Goal: Task Accomplishment & Management: Use online tool/utility

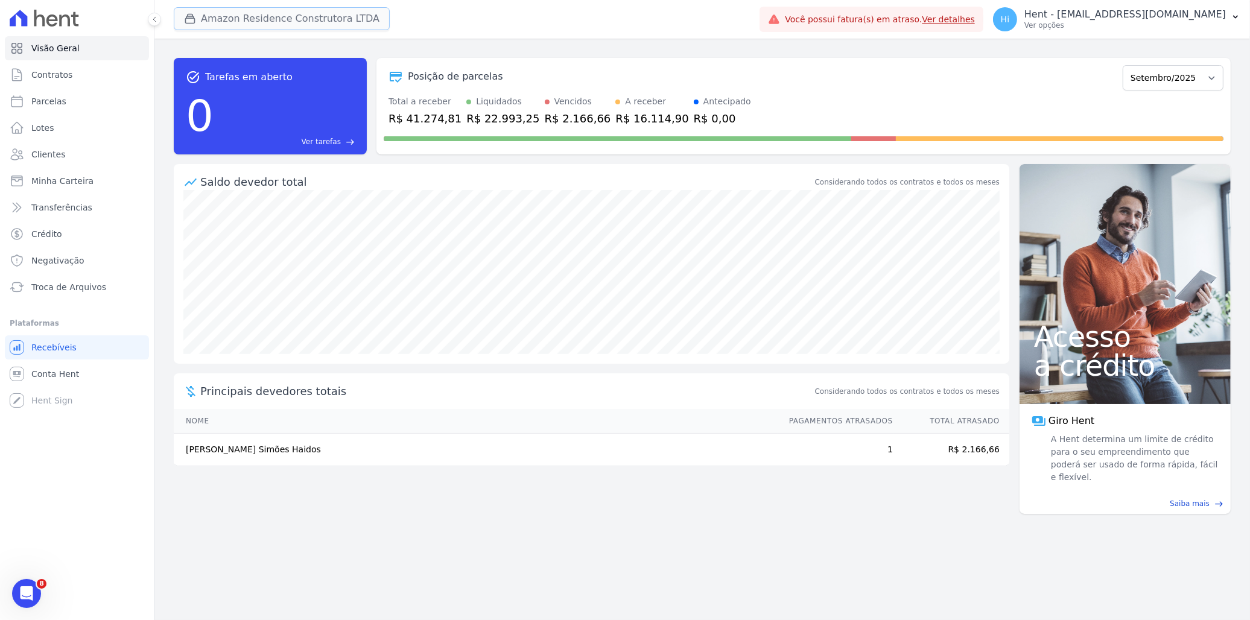
click at [243, 16] on button "Amazon Residence Construtora LTDA" at bounding box center [282, 18] width 216 height 23
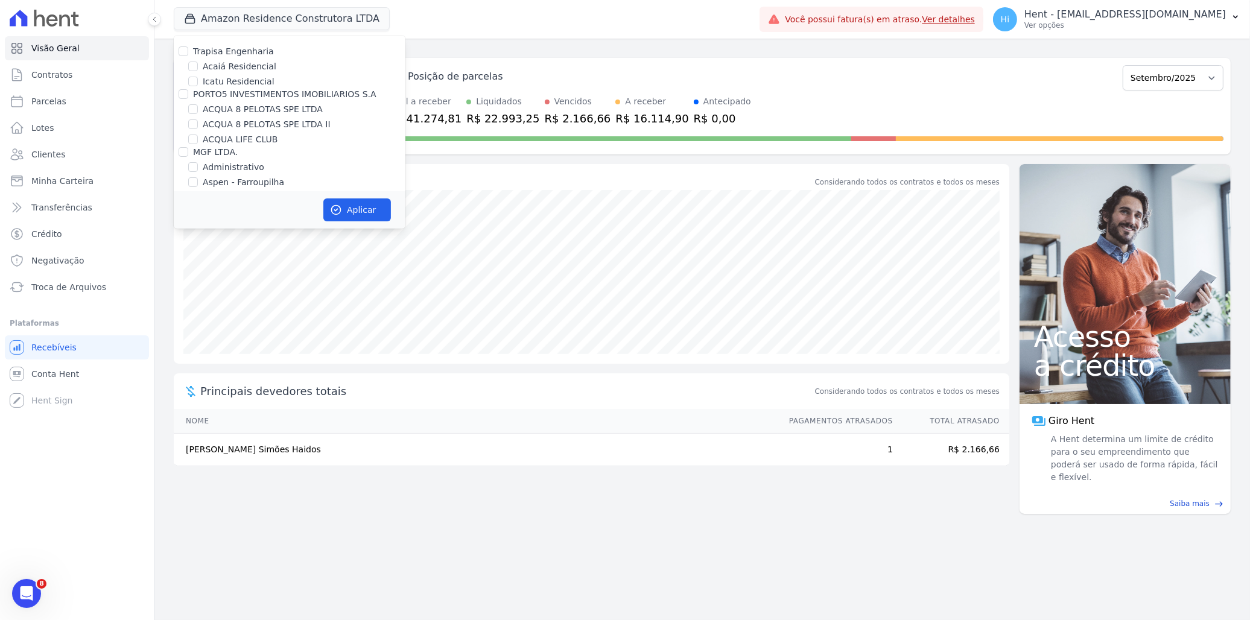
scroll to position [7948, 0]
click at [210, 291] on label "Senziani" at bounding box center [211, 296] width 36 height 10
click at [188, 291] on input "Senziani" at bounding box center [184, 296] width 10 height 10
checkbox input "true"
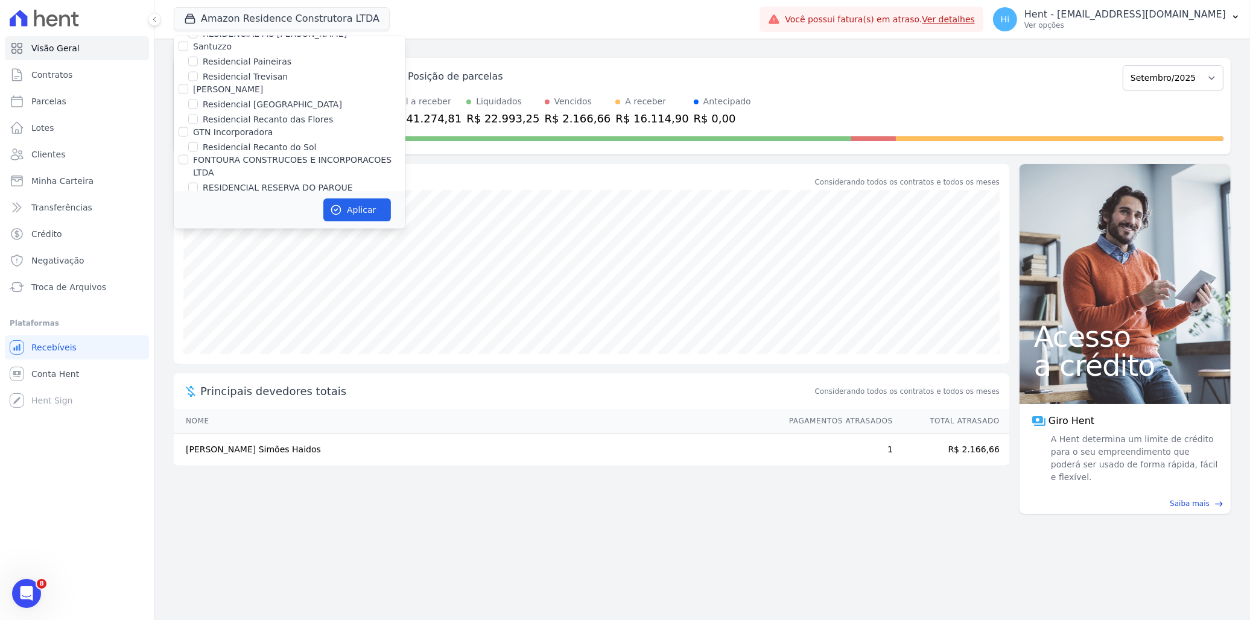
checkbox input "true"
click at [240, 103] on label "Amazon Residence Construtora LTDA" at bounding box center [271, 108] width 156 height 10
click at [188, 103] on input "Amazon Residence Construtora LTDA" at bounding box center [184, 108] width 10 height 10
checkbox input "false"
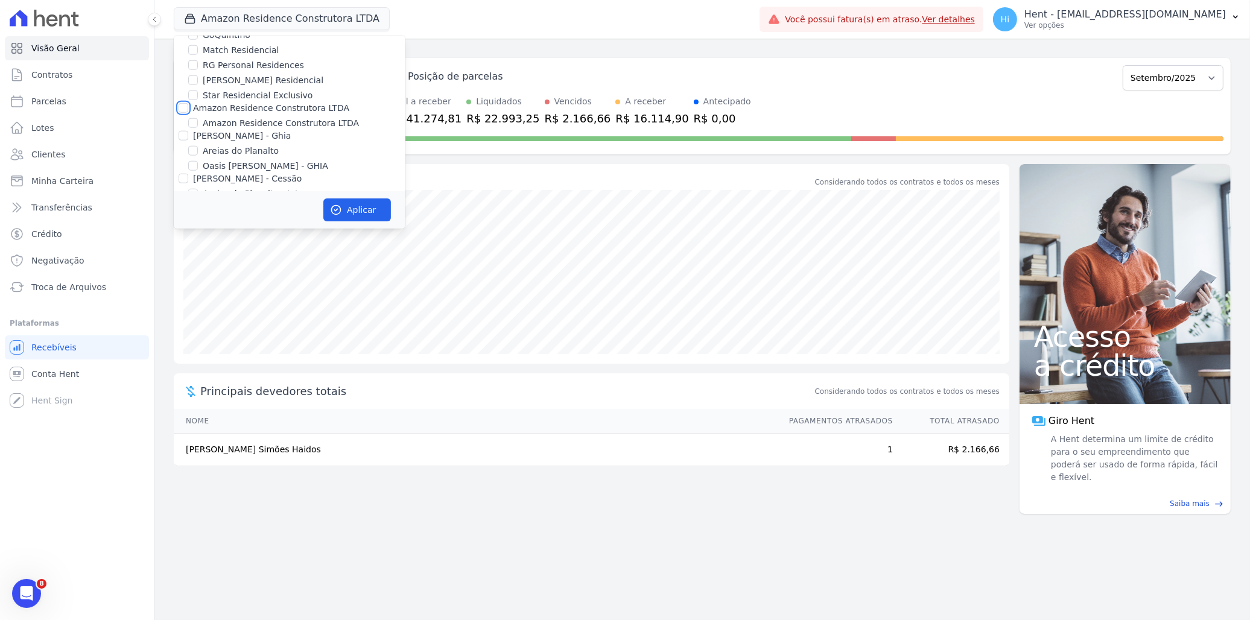
checkbox input "false"
click at [354, 212] on button "Aplicar" at bounding box center [357, 209] width 68 height 23
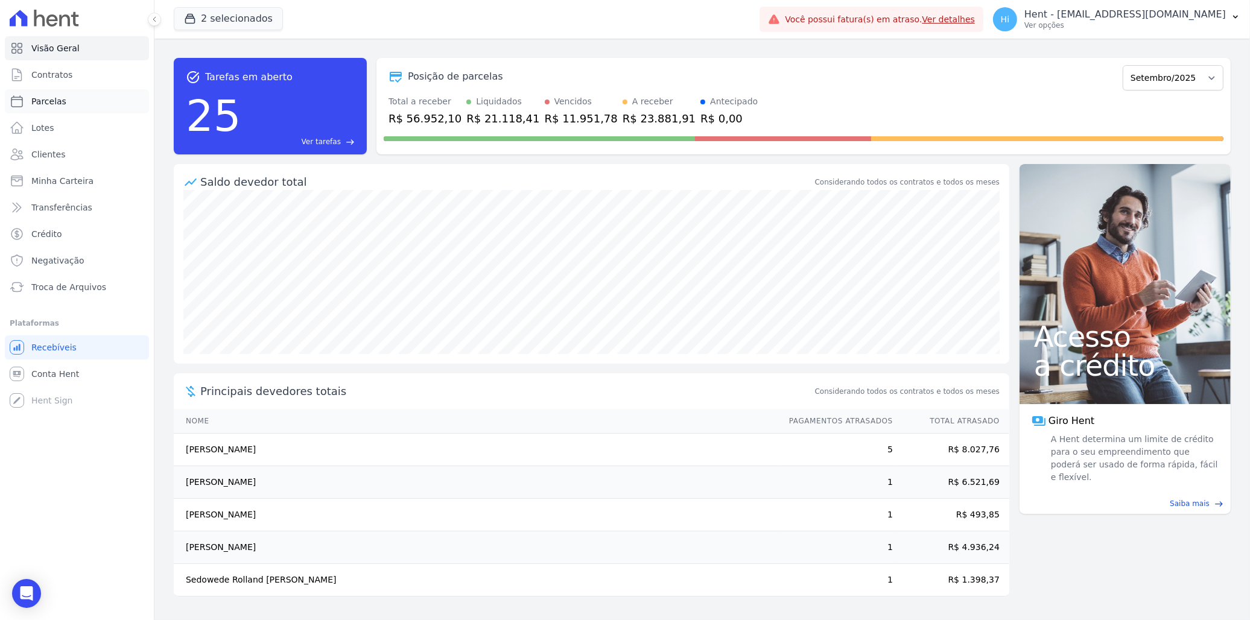
click at [51, 99] on span "Parcelas" at bounding box center [48, 101] width 35 height 12
select select
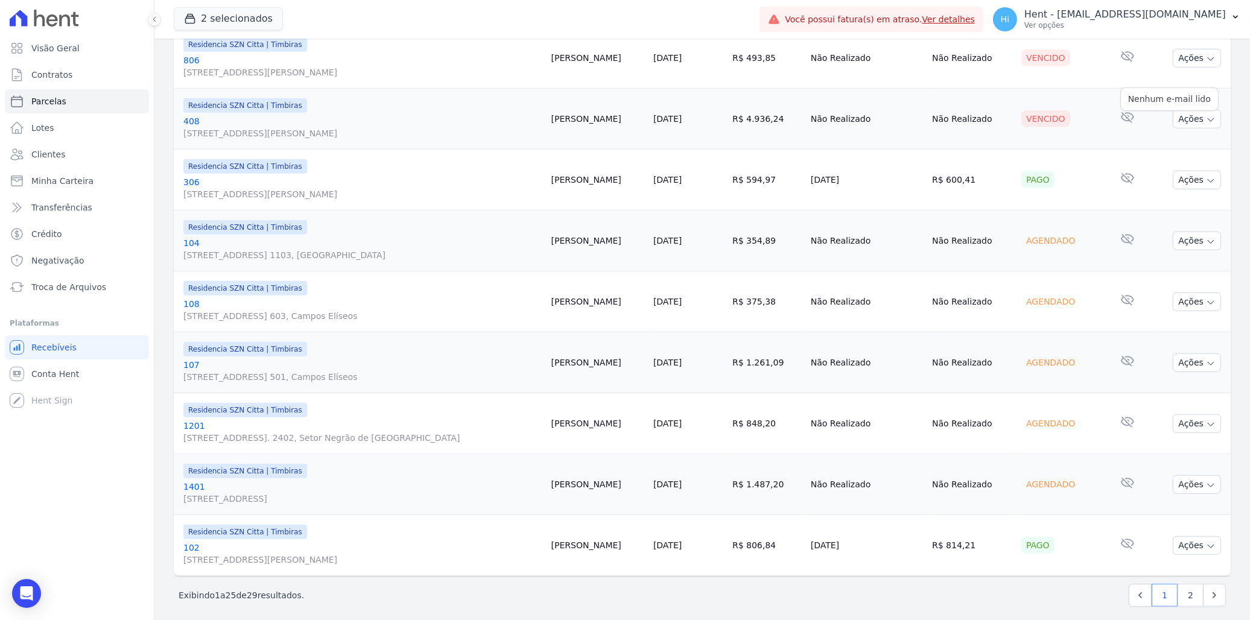
scroll to position [1316, 0]
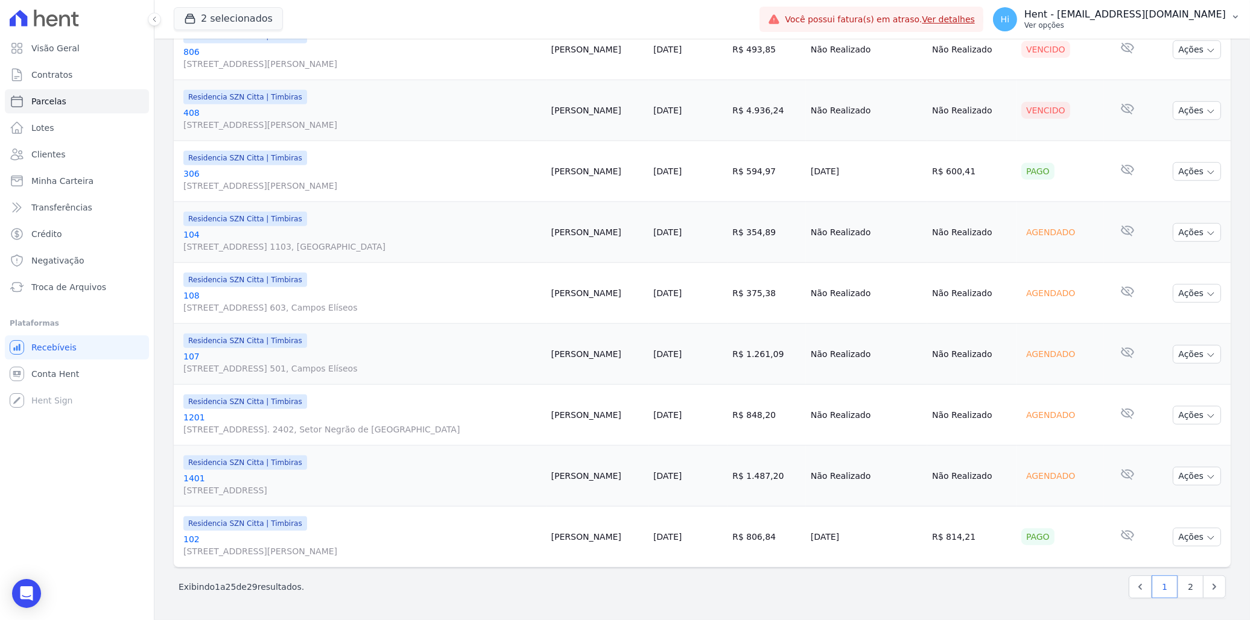
click at [1108, 13] on p "Hent - [EMAIL_ADDRESS][DOMAIN_NAME]" at bounding box center [1124, 14] width 201 height 12
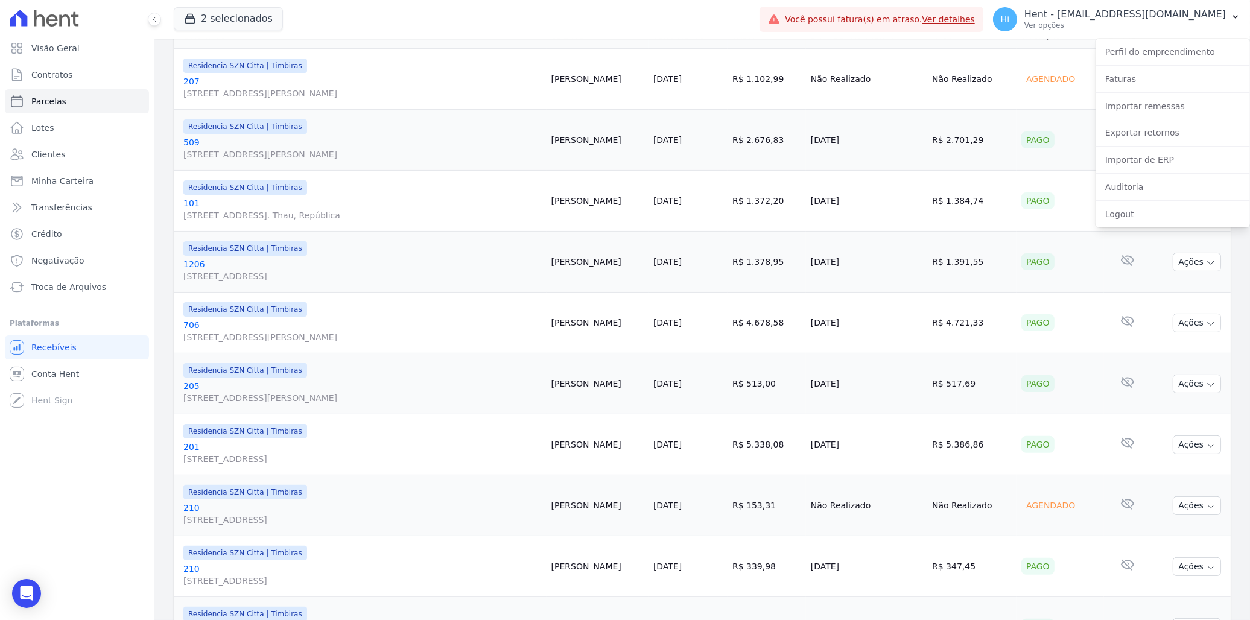
scroll to position [0, 0]
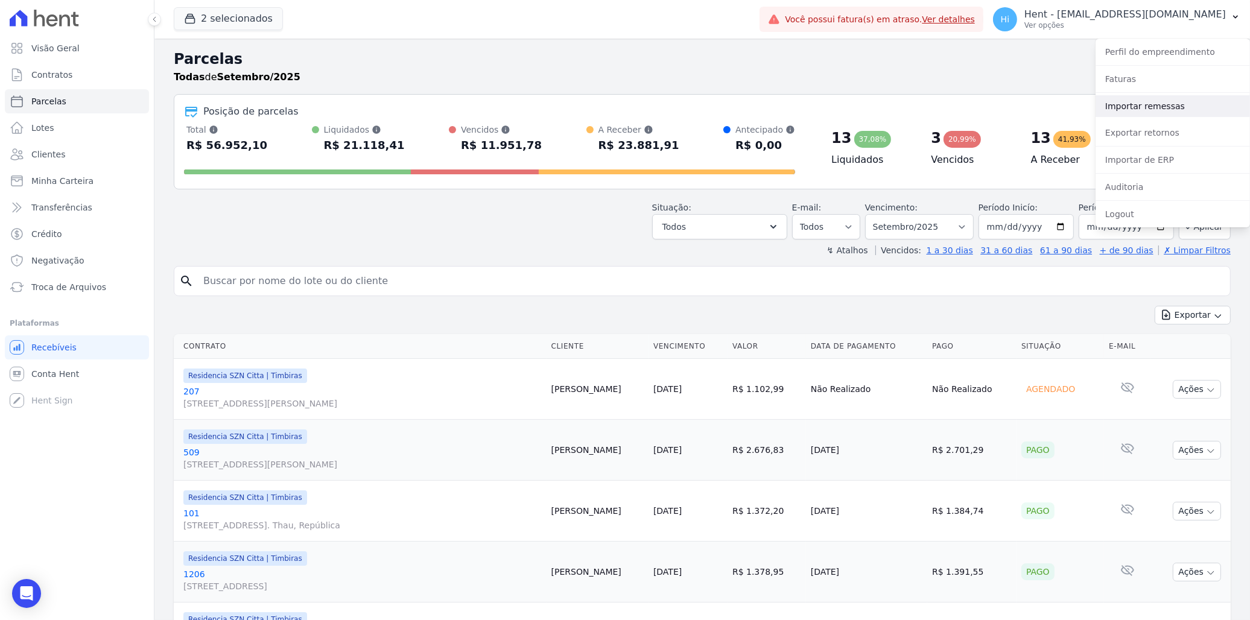
click at [1173, 106] on link "Importar remessas" at bounding box center [1173, 106] width 154 height 22
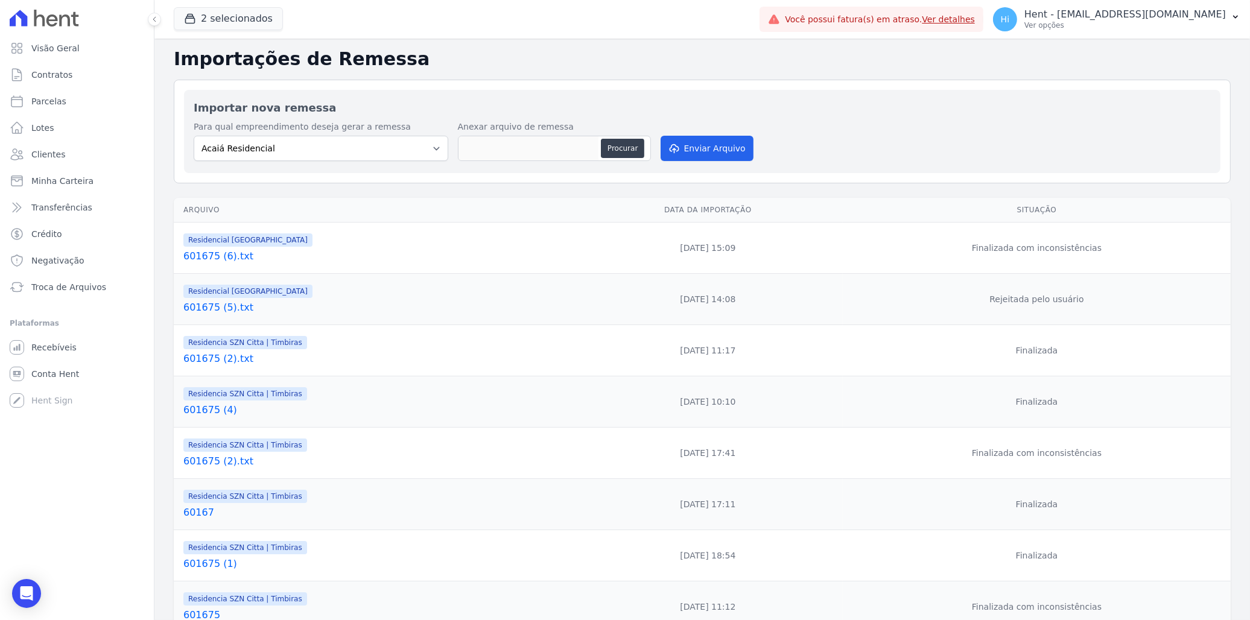
click at [209, 258] on link "601675 (6).txt" at bounding box center [375, 256] width 385 height 14
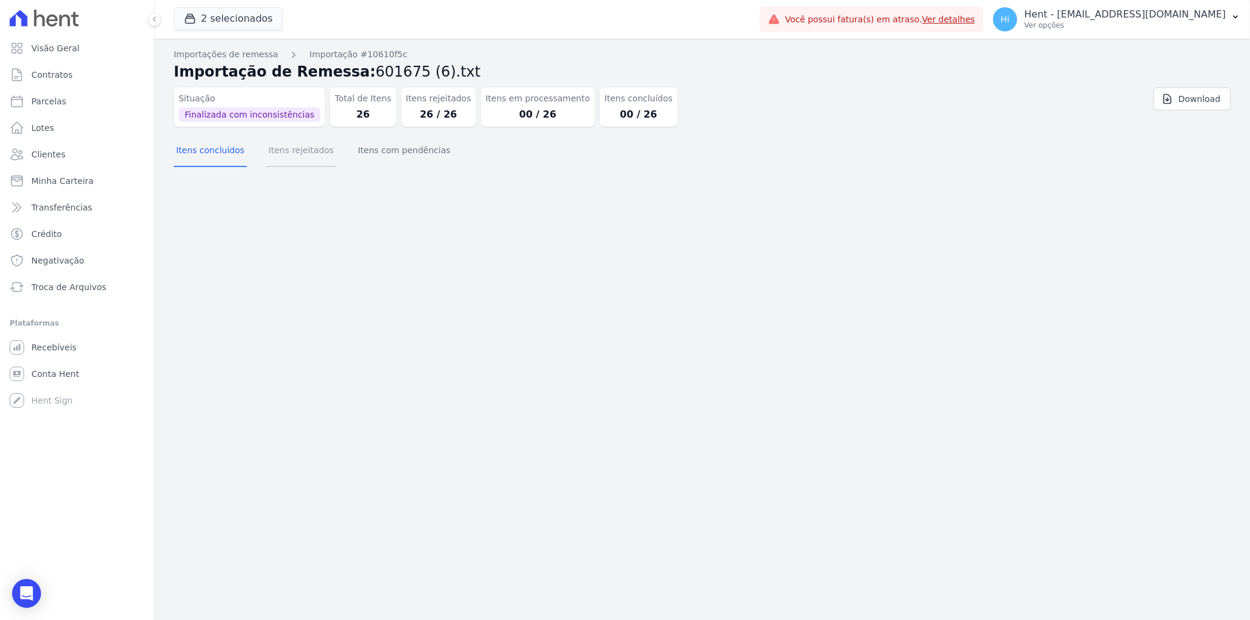
click at [292, 154] on button "Itens rejeitados" at bounding box center [301, 151] width 70 height 31
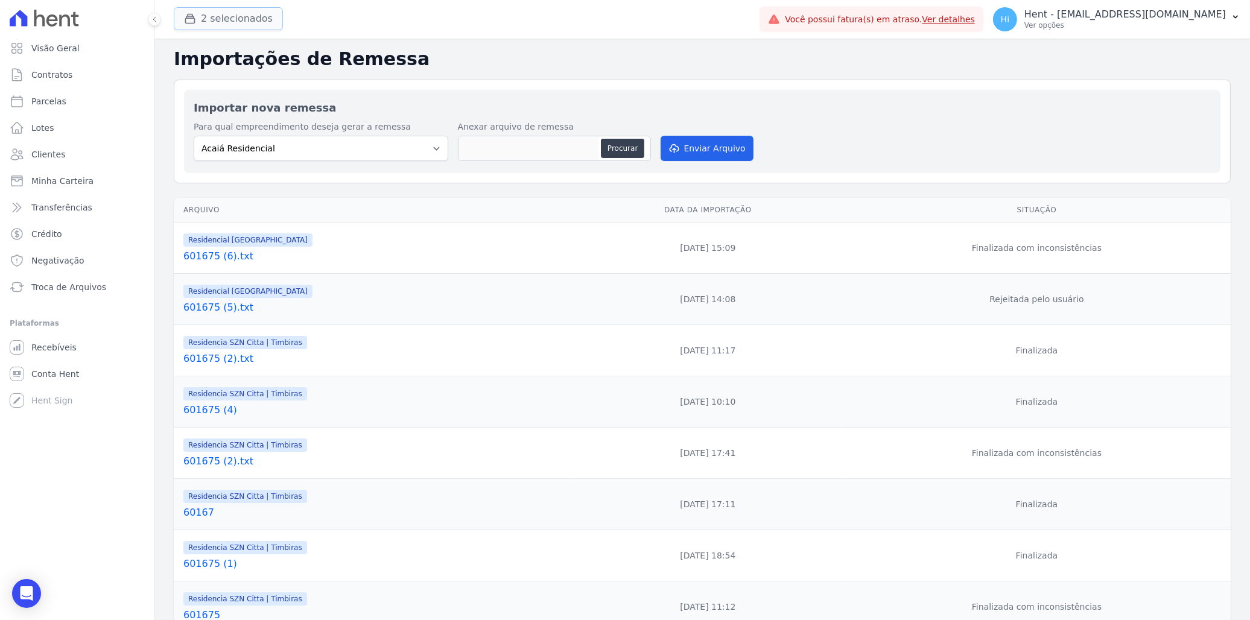
click at [249, 9] on button "2 selecionados" at bounding box center [228, 18] width 109 height 23
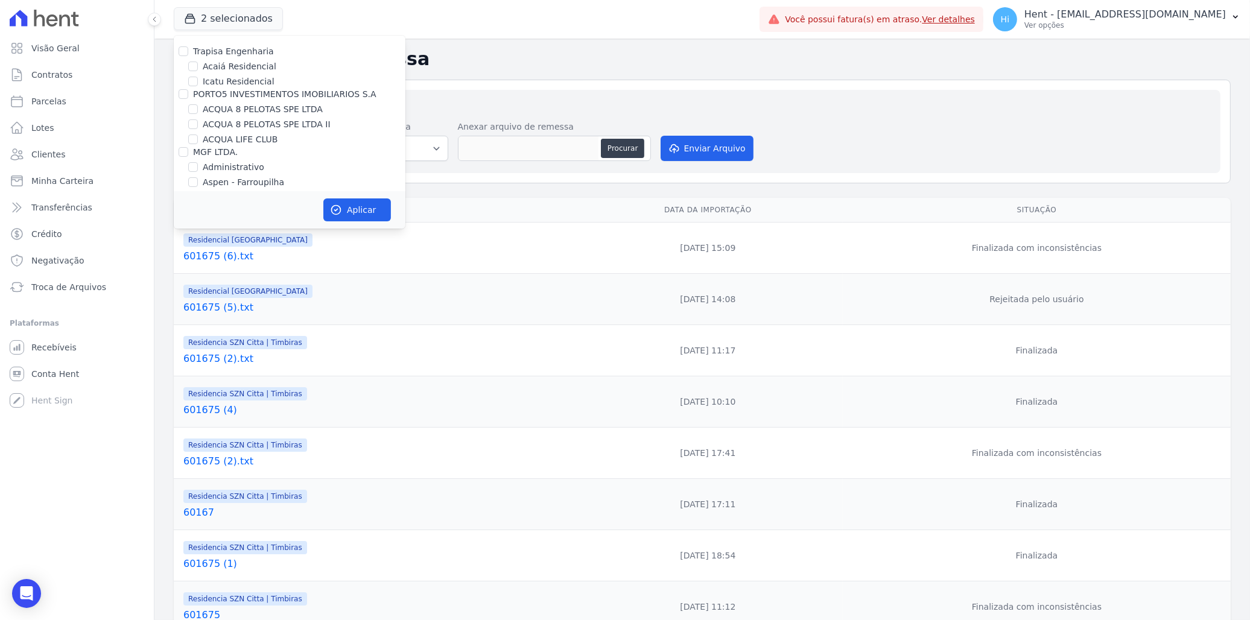
scroll to position [7948, 0]
click at [284, 305] on label "Residencial [GEOGRAPHIC_DATA]" at bounding box center [272, 311] width 139 height 13
click at [198, 306] on input "Residencial [GEOGRAPHIC_DATA]" at bounding box center [193, 311] width 10 height 10
checkbox input "false"
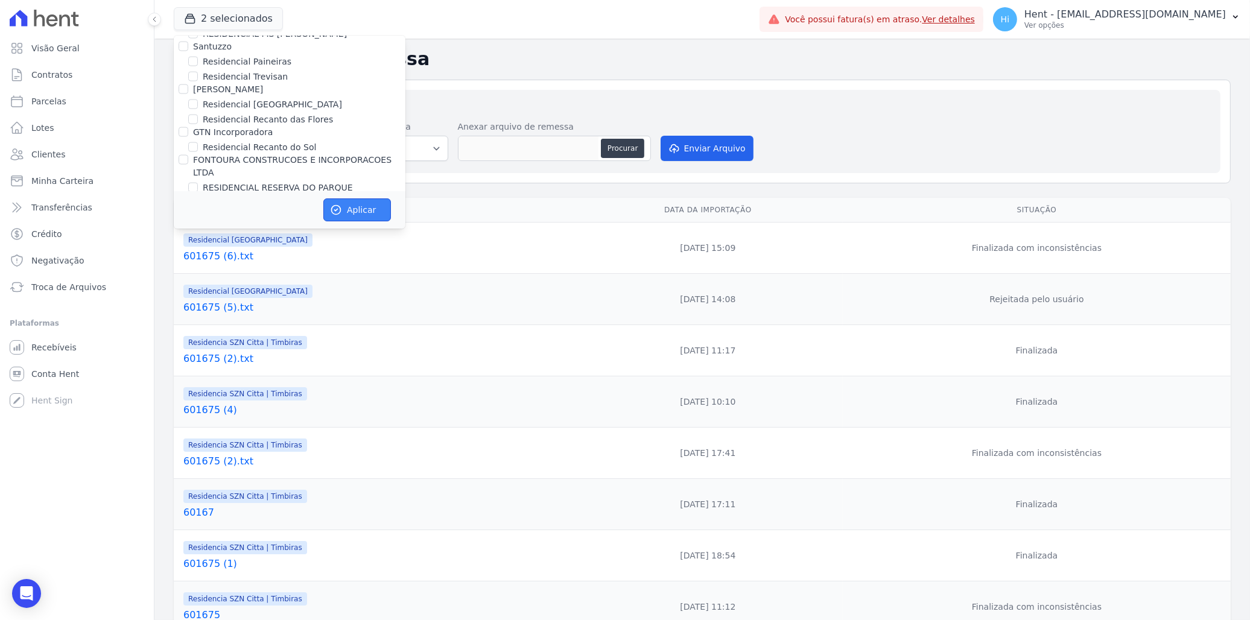
click at [348, 213] on button "Aplicar" at bounding box center [357, 209] width 68 height 23
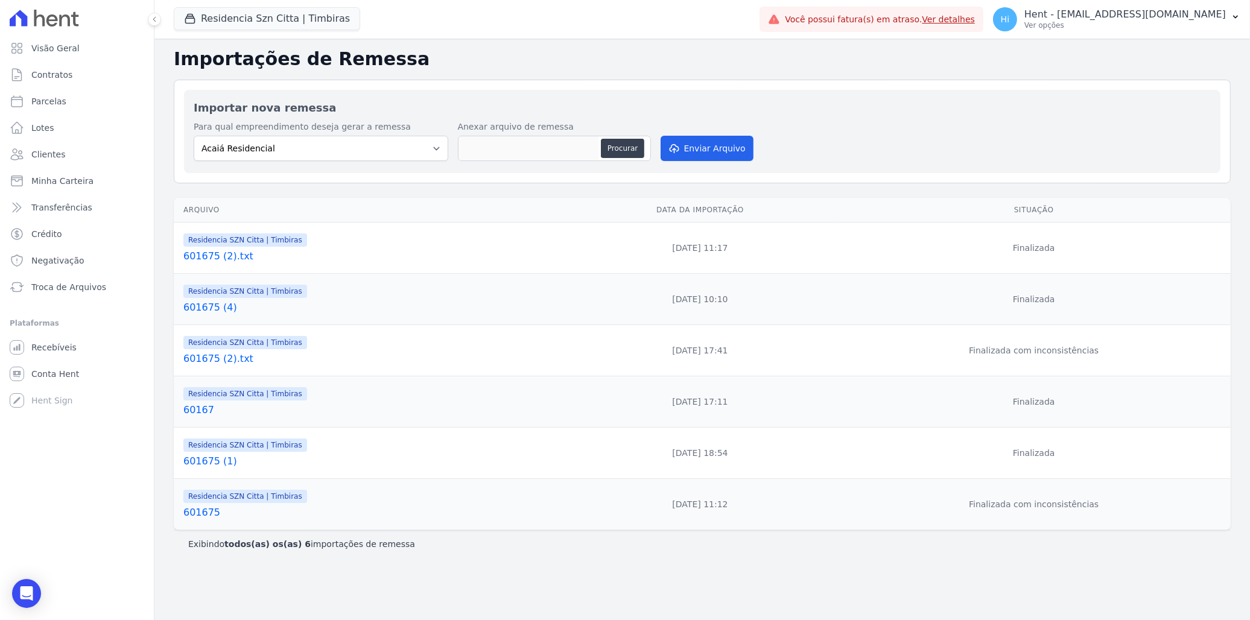
click at [217, 255] on link "601675 (2).txt" at bounding box center [370, 256] width 375 height 14
click at [401, 139] on select "Acaiá Residencial ACQUA 8 PELOTAS SPE LTDA II Administrativo AGILE ELOI MENDES …" at bounding box center [321, 148] width 255 height 25
select select "b1671d8b-ca11-4474-a7a9-6f53319d4f79"
click at [194, 136] on select "Acaiá Residencial ACQUA 8 PELOTAS SPE LTDA II Administrativo AGILE ELOI MENDES …" at bounding box center [321, 148] width 255 height 25
click at [1163, 19] on p "Hent - [EMAIL_ADDRESS][DOMAIN_NAME]" at bounding box center [1124, 14] width 201 height 12
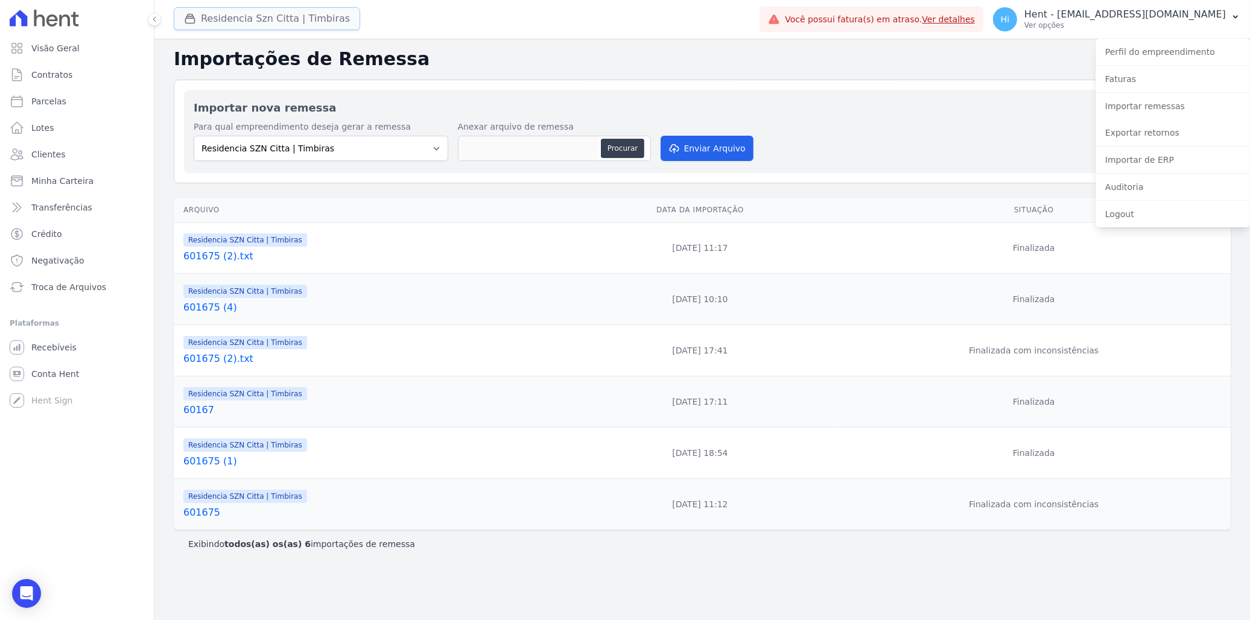
click at [305, 10] on button "Residencia Szn Citta | Timbiras" at bounding box center [267, 18] width 186 height 23
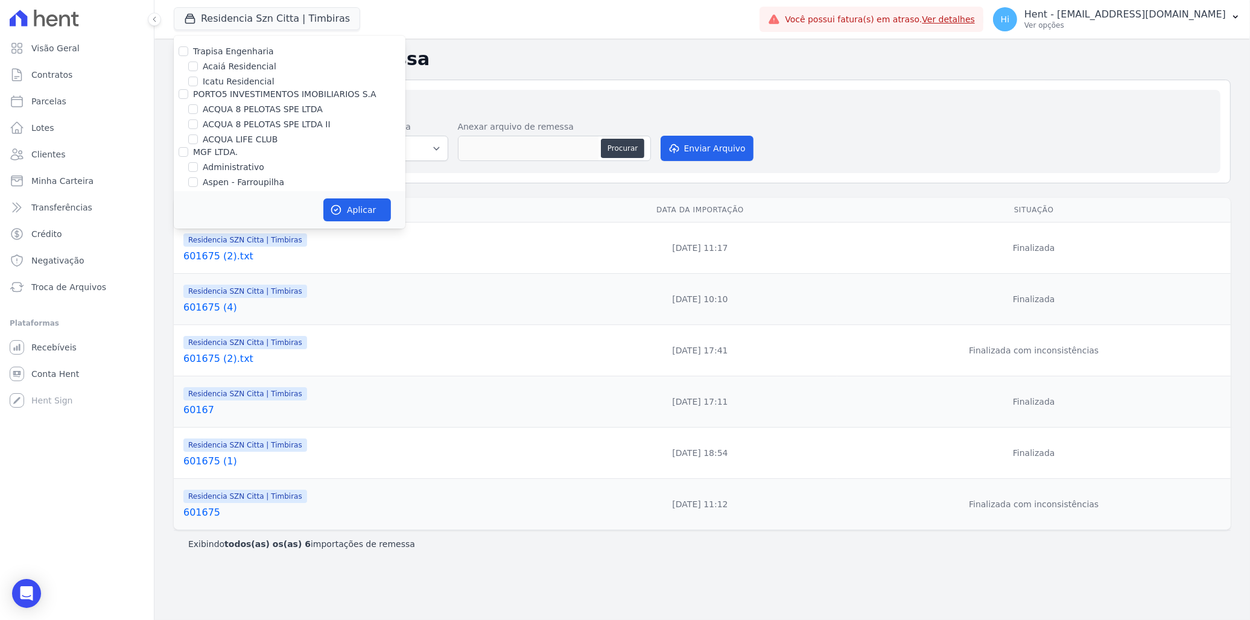
scroll to position [7948, 0]
click at [215, 305] on label "Residencial [GEOGRAPHIC_DATA]" at bounding box center [272, 311] width 139 height 13
click at [198, 306] on input "Residencial [GEOGRAPHIC_DATA]" at bounding box center [193, 311] width 10 height 10
checkbox input "true"
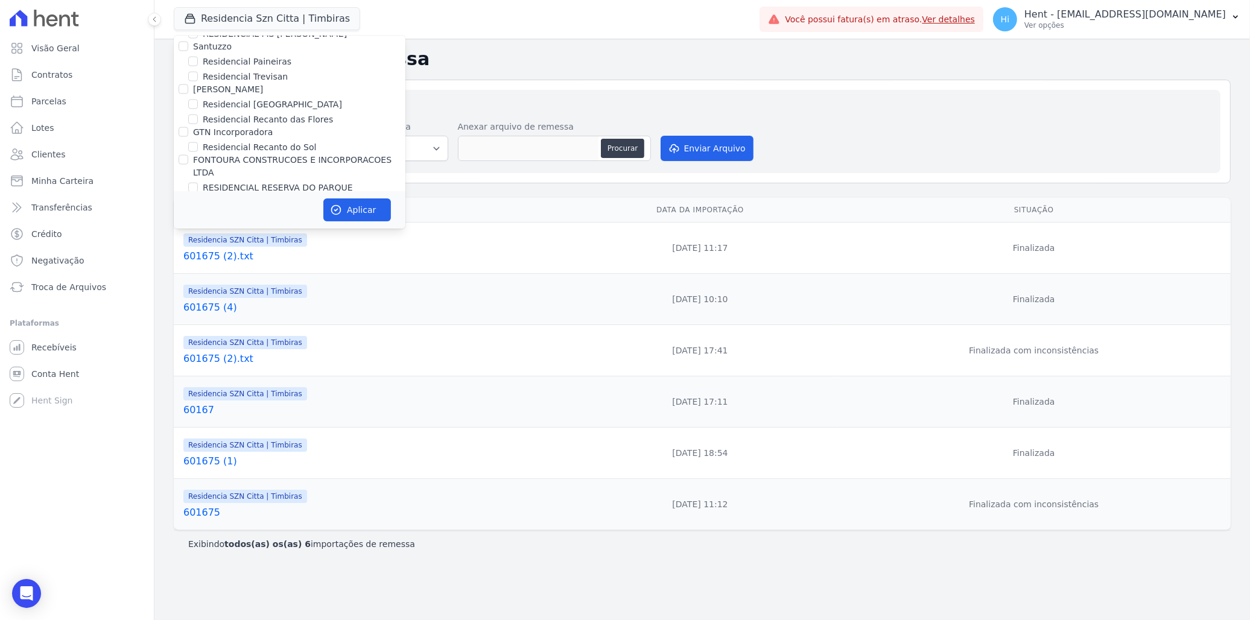
click at [224, 320] on label "Residencia SZN Citta | Timbiras" at bounding box center [269, 326] width 133 height 13
click at [198, 322] on input "Residencia SZN Citta | Timbiras" at bounding box center [193, 327] width 10 height 10
checkbox input "false"
click at [362, 207] on button "Aplicar" at bounding box center [357, 209] width 68 height 23
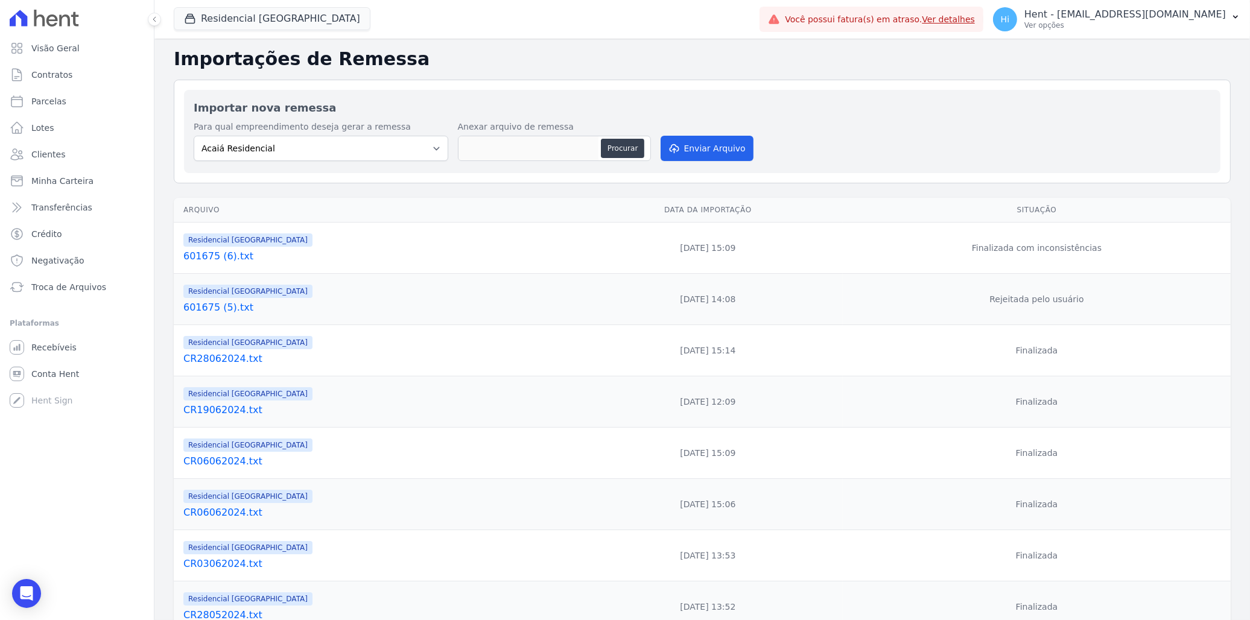
click at [212, 255] on link "601675 (6).txt" at bounding box center [375, 256] width 385 height 14
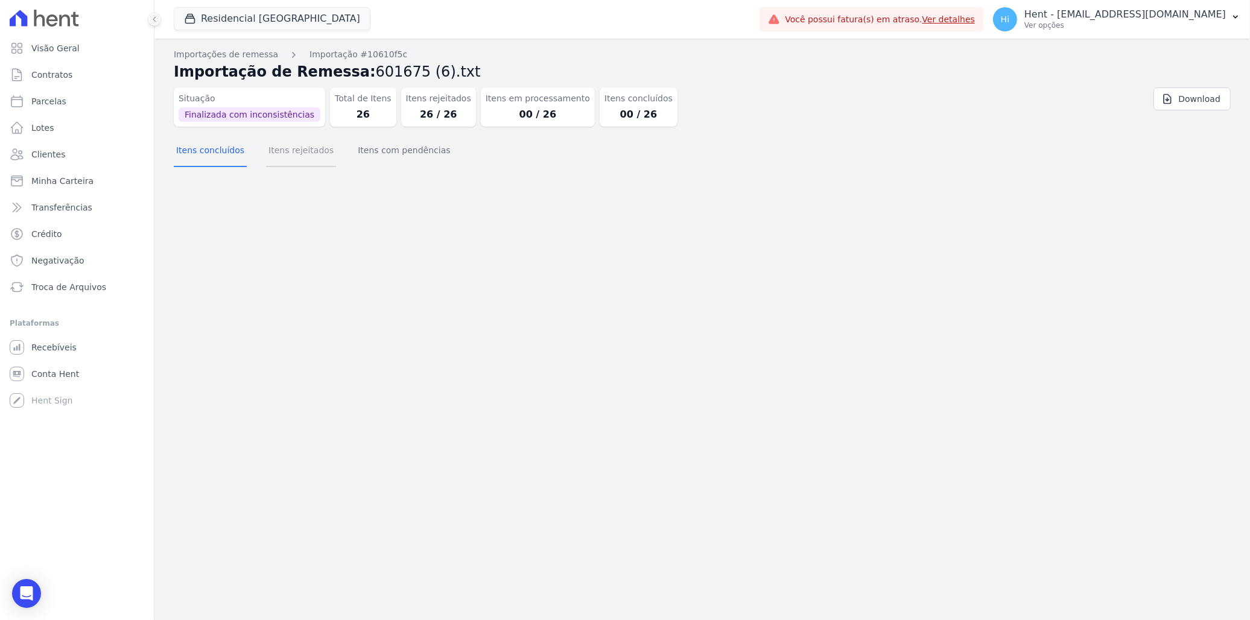
click at [280, 157] on button "Itens rejeitados" at bounding box center [301, 151] width 70 height 31
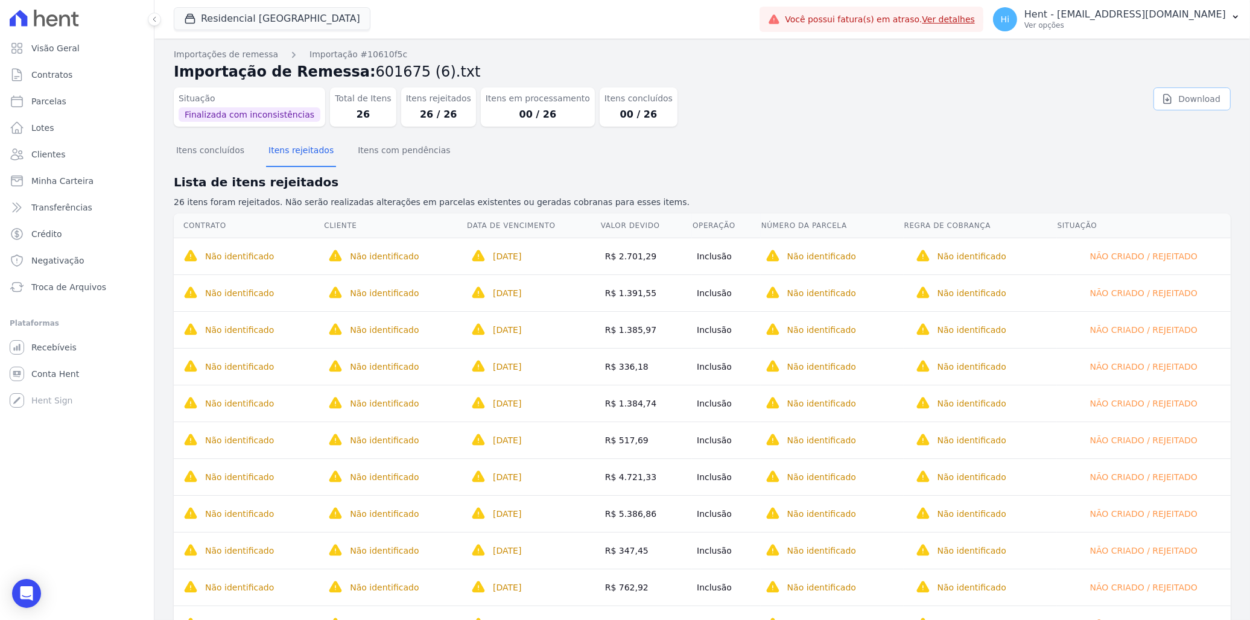
click at [1172, 98] on link "Download" at bounding box center [1191, 98] width 77 height 23
click at [1154, 21] on p "Ver opções" at bounding box center [1124, 26] width 201 height 10
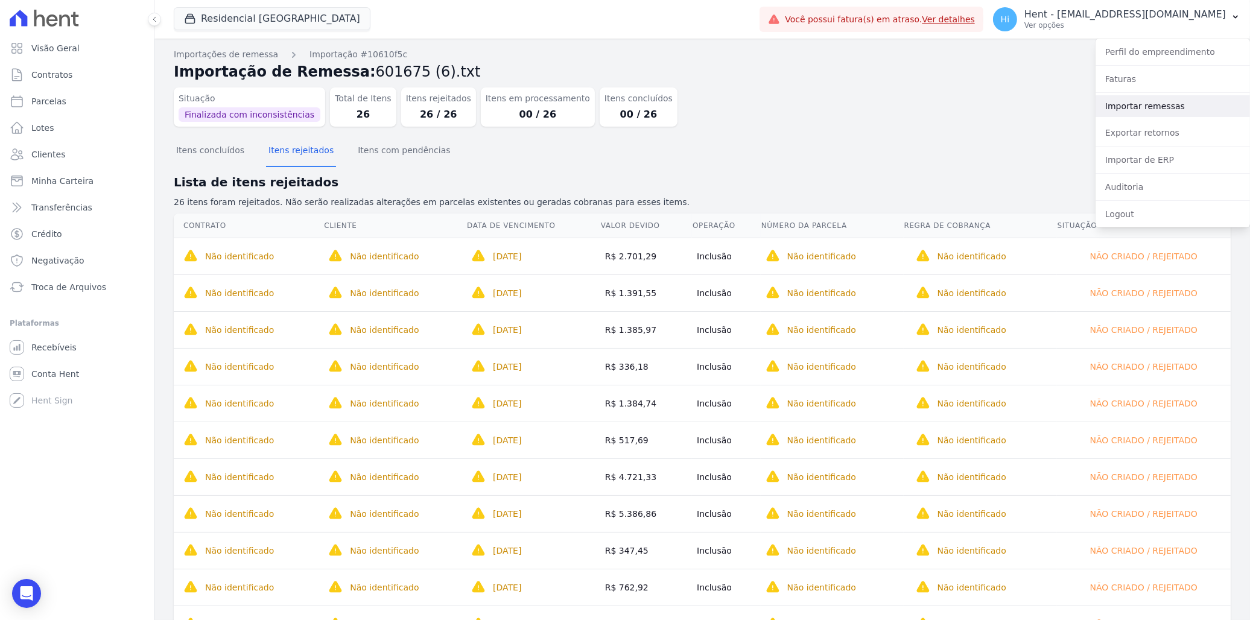
click at [1161, 107] on link "Importar remessas" at bounding box center [1173, 106] width 154 height 22
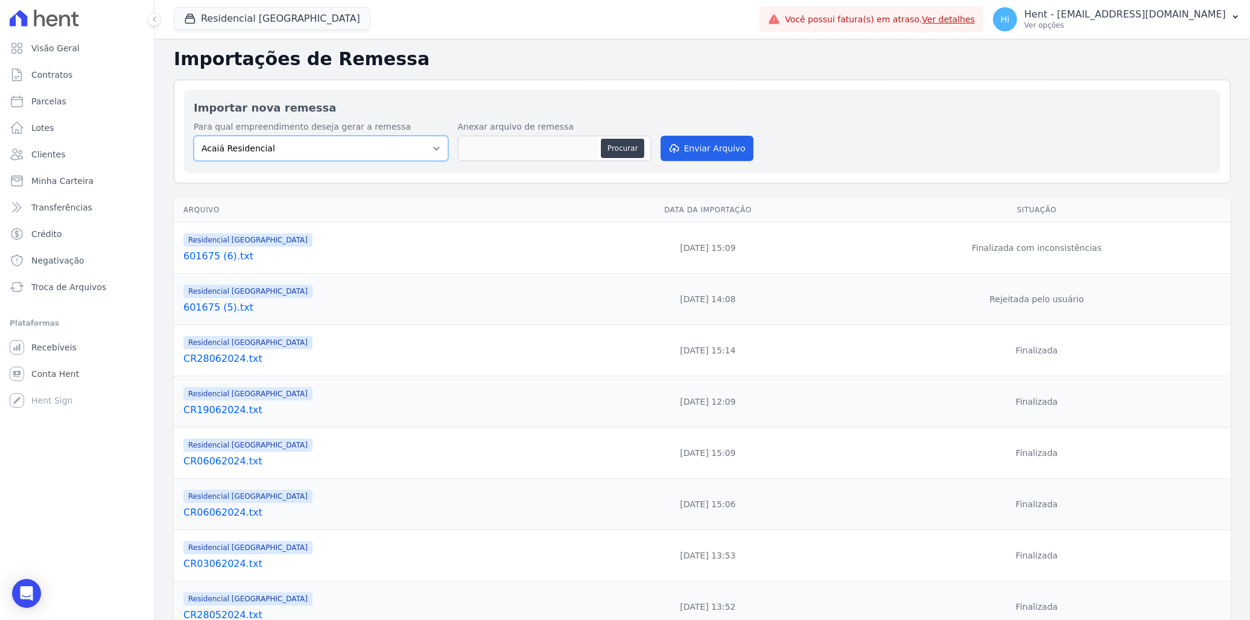
click at [336, 150] on select "Acaiá Residencial ACQUA 8 PELOTAS SPE LTDA II Administrativo AGILE ELOI MENDES …" at bounding box center [321, 148] width 255 height 25
click at [273, 14] on button "Residencial [GEOGRAPHIC_DATA]" at bounding box center [272, 18] width 197 height 23
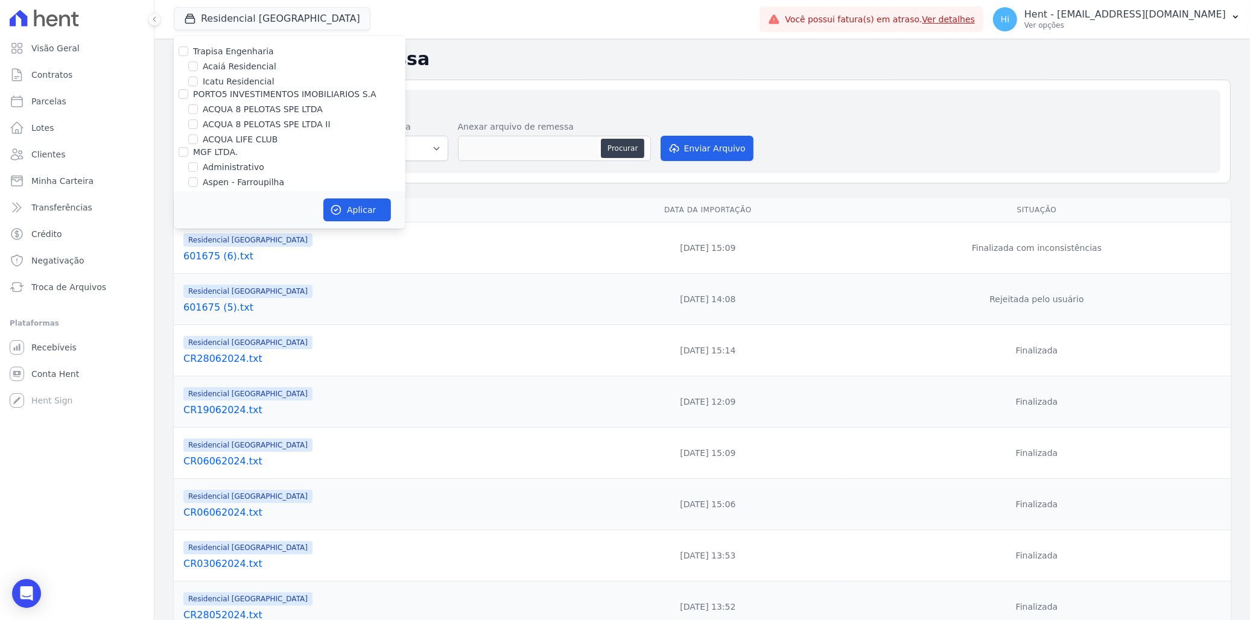
scroll to position [7948, 0]
click at [255, 305] on label "Residencial [GEOGRAPHIC_DATA]" at bounding box center [272, 311] width 139 height 13
click at [198, 306] on input "Residencial [GEOGRAPHIC_DATA]" at bounding box center [193, 311] width 10 height 10
checkbox input "false"
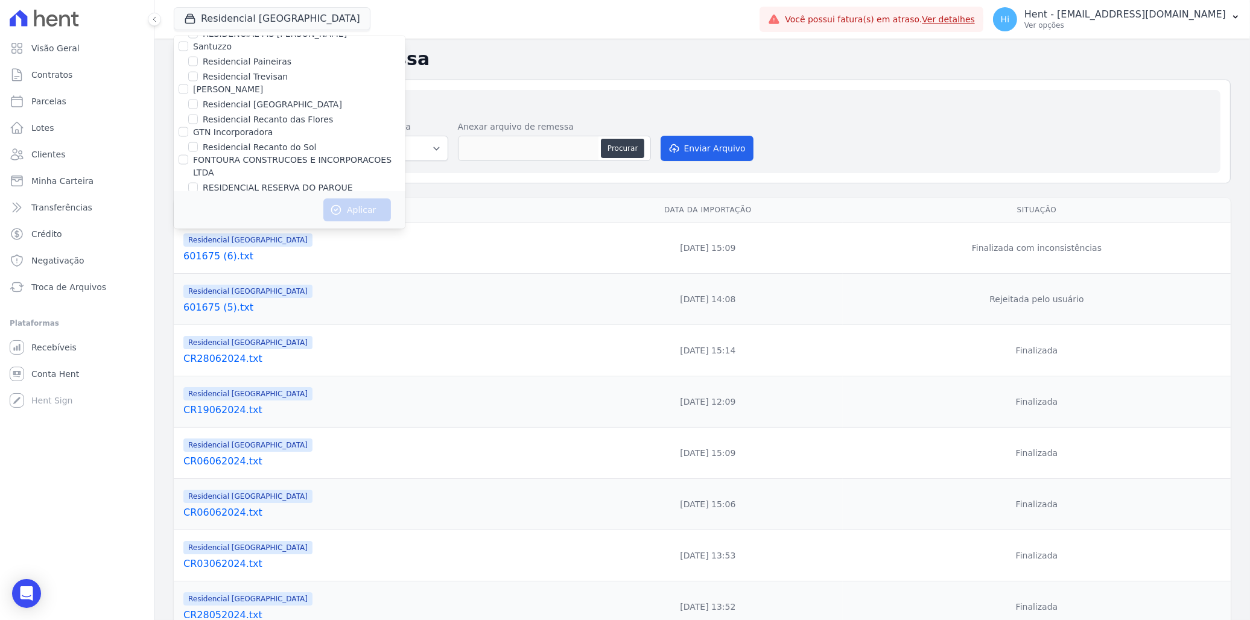
click at [268, 320] on label "Residencia SZN Citta | Timbiras" at bounding box center [269, 326] width 133 height 13
click at [198, 322] on input "Residencia SZN Citta | Timbiras" at bounding box center [193, 327] width 10 height 10
checkbox input "true"
click at [358, 213] on button "Aplicar" at bounding box center [357, 209] width 68 height 23
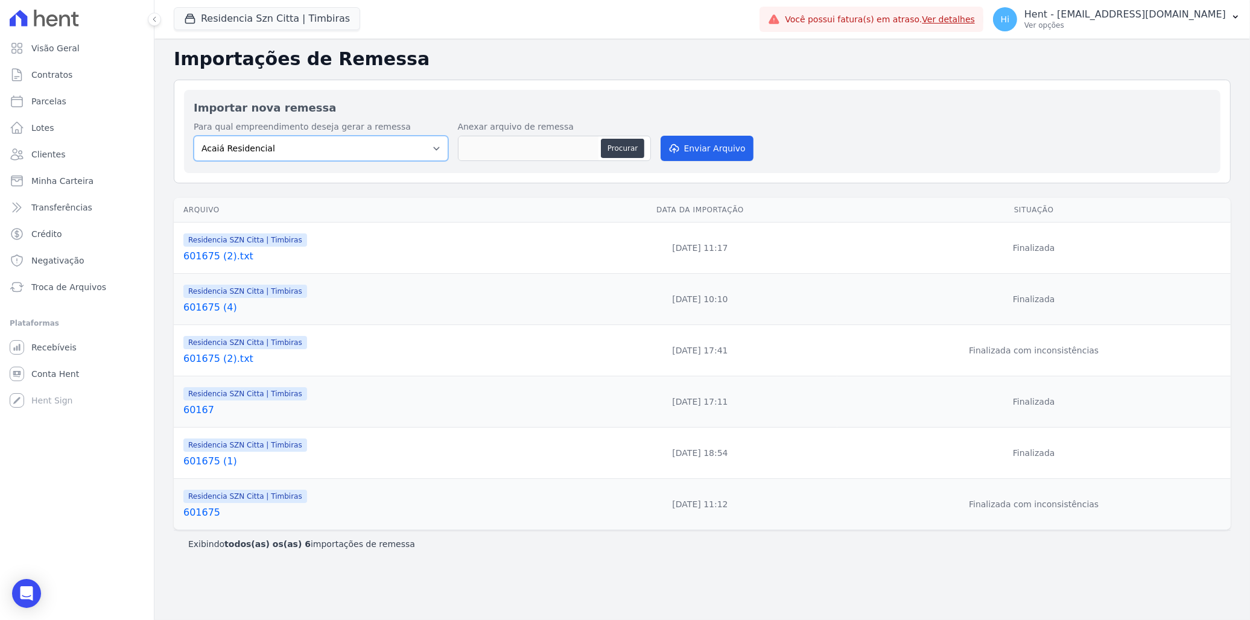
click at [351, 148] on select "Acaiá Residencial ACQUA 8 PELOTAS SPE LTDA II Administrativo AGILE ELOI MENDES …" at bounding box center [321, 148] width 255 height 25
select select "b1671d8b-ca11-4474-a7a9-6f53319d4f79"
click at [194, 136] on select "Acaiá Residencial ACQUA 8 PELOTAS SPE LTDA II Administrativo AGILE ELOI MENDES …" at bounding box center [321, 148] width 255 height 25
click at [630, 147] on button "Procurar" at bounding box center [622, 148] width 43 height 19
type input "601675 (6).txt"
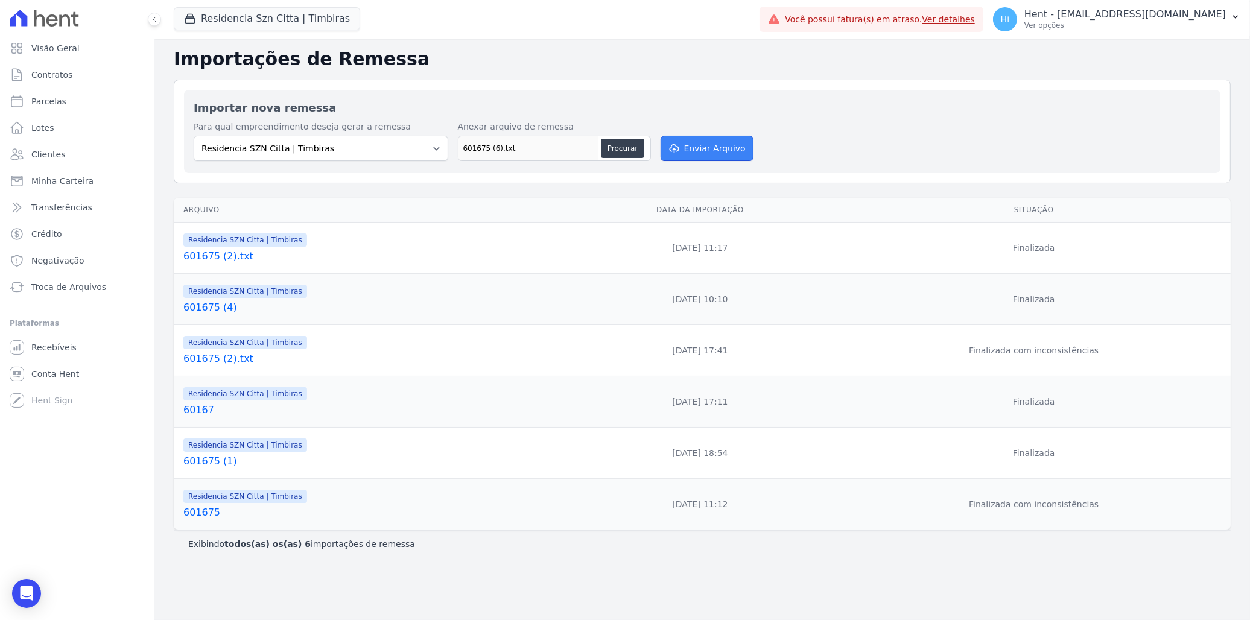
click at [701, 152] on button "Enviar Arquivo" at bounding box center [707, 148] width 93 height 25
